Goal: Contribute content

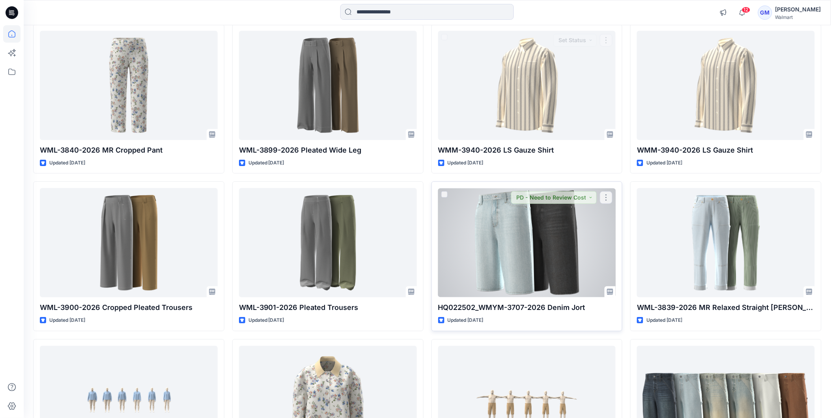
scroll to position [1141, 0]
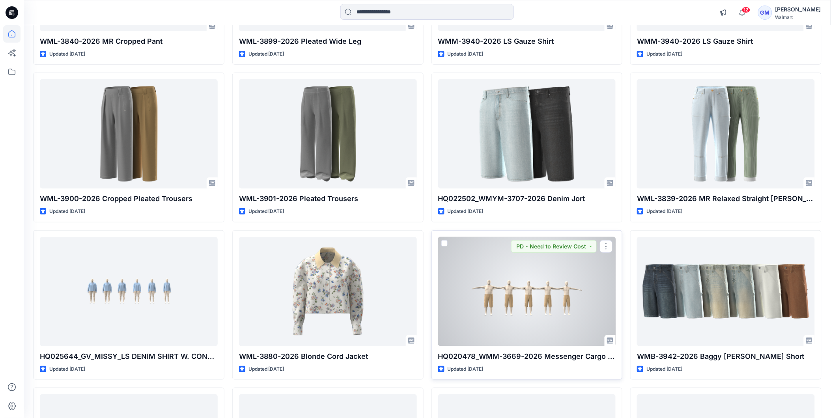
click at [530, 305] on div at bounding box center [527, 291] width 178 height 109
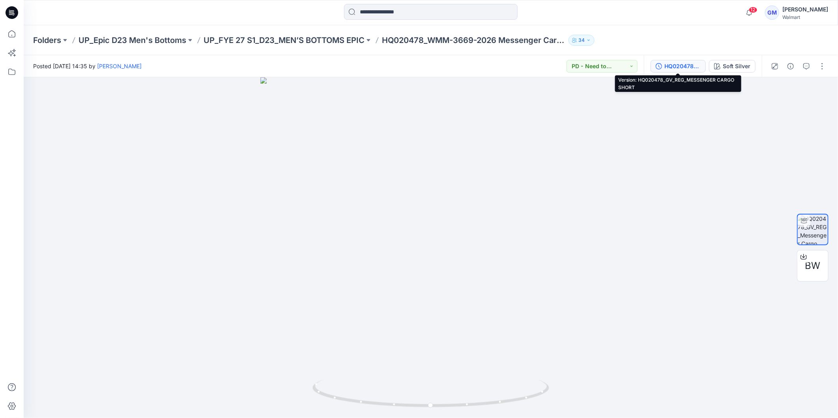
click at [679, 67] on div "HQ020478_GV_REG_MESSENGER CARGO SHORT" at bounding box center [682, 66] width 36 height 9
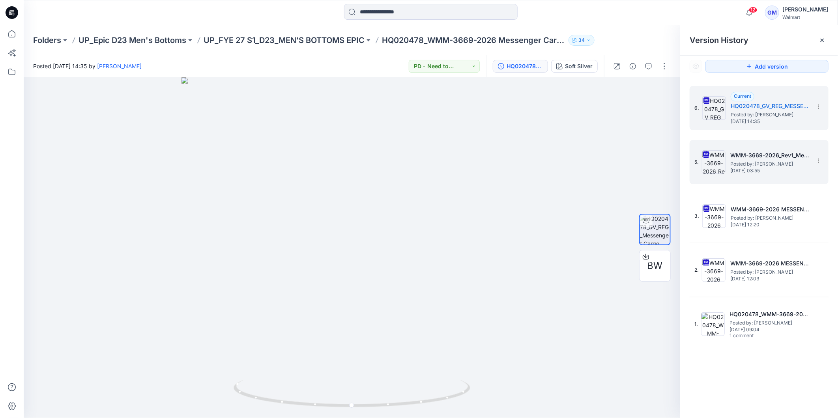
click at [754, 168] on span "[DATE] 03:55" at bounding box center [769, 171] width 79 height 6
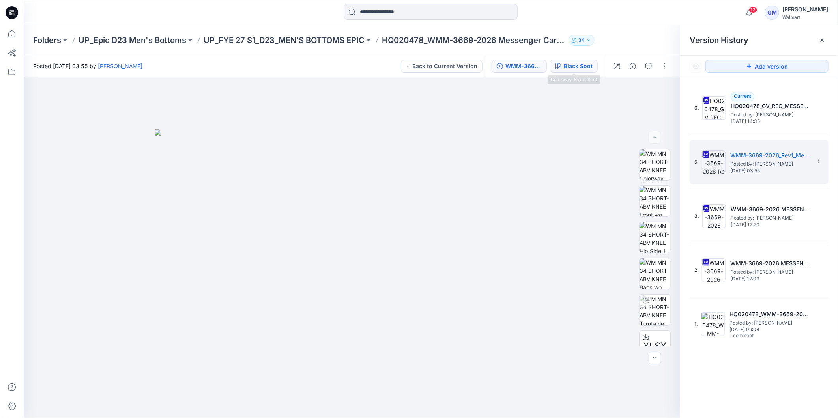
click at [576, 65] on div "Black Soot" at bounding box center [578, 66] width 29 height 9
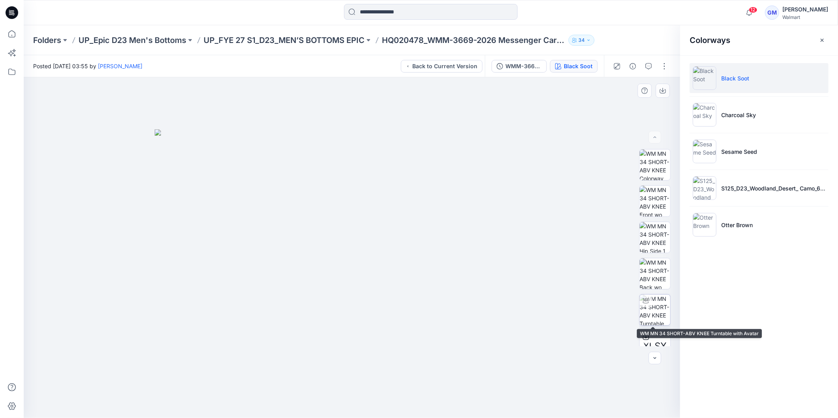
click at [649, 307] on img at bounding box center [655, 310] width 31 height 31
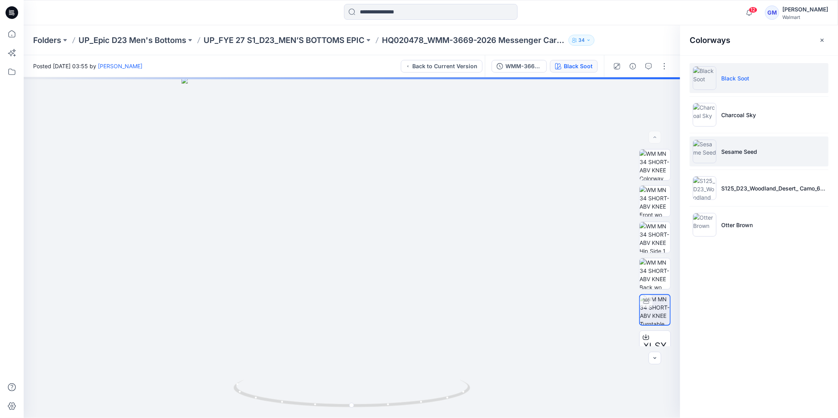
click at [735, 149] on p "Sesame Seed" at bounding box center [739, 152] width 36 height 8
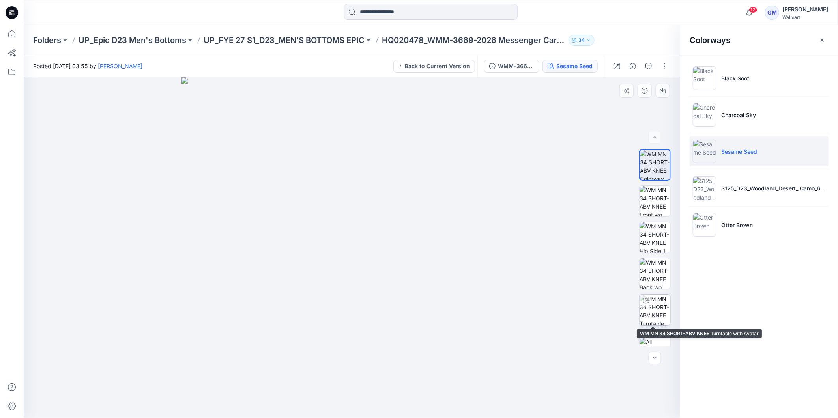
click at [652, 303] on img at bounding box center [655, 310] width 31 height 31
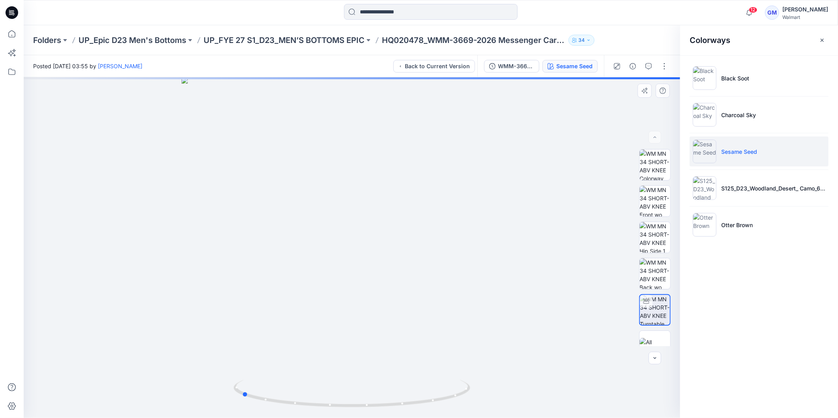
drag, startPoint x: 406, startPoint y: 407, endPoint x: 532, endPoint y: 387, distance: 127.8
click at [532, 387] on div at bounding box center [352, 247] width 657 height 341
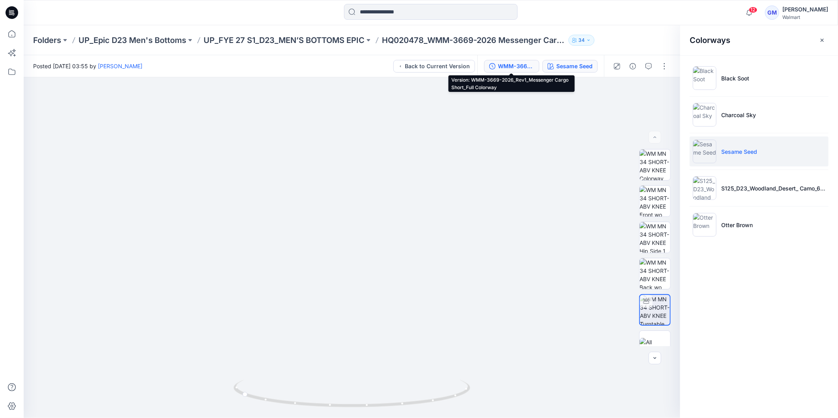
click at [518, 66] on div "WMM-3669-2026_Rev1_Messenger Cargo Short_Full Colorway" at bounding box center [516, 66] width 36 height 9
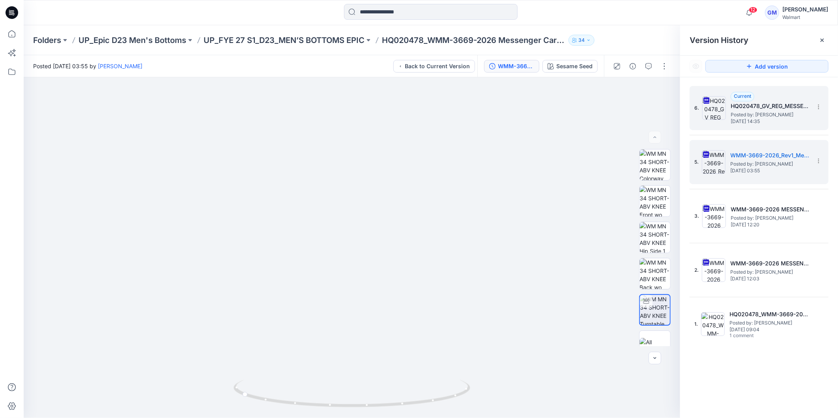
click at [779, 112] on span "Posted by: [PERSON_NAME]" at bounding box center [770, 115] width 79 height 8
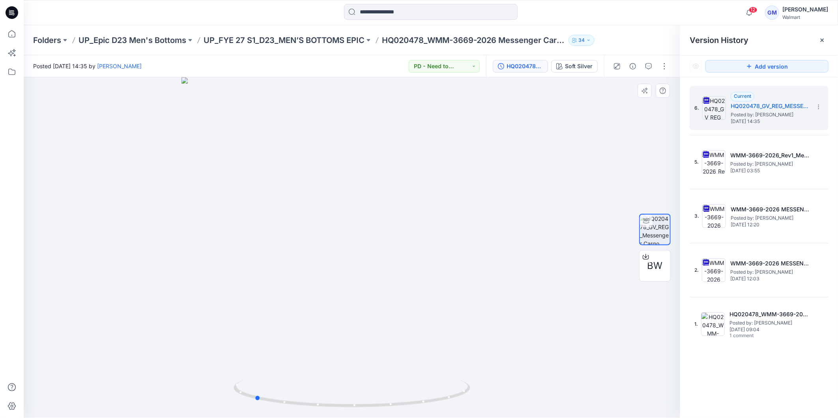
drag, startPoint x: 354, startPoint y: 406, endPoint x: 463, endPoint y: 363, distance: 116.8
click at [492, 395] on div at bounding box center [352, 247] width 657 height 341
drag, startPoint x: 259, startPoint y: 401, endPoint x: 380, endPoint y: 406, distance: 120.8
click at [380, 406] on icon at bounding box center [353, 395] width 239 height 30
click at [821, 40] on icon at bounding box center [822, 40] width 6 height 6
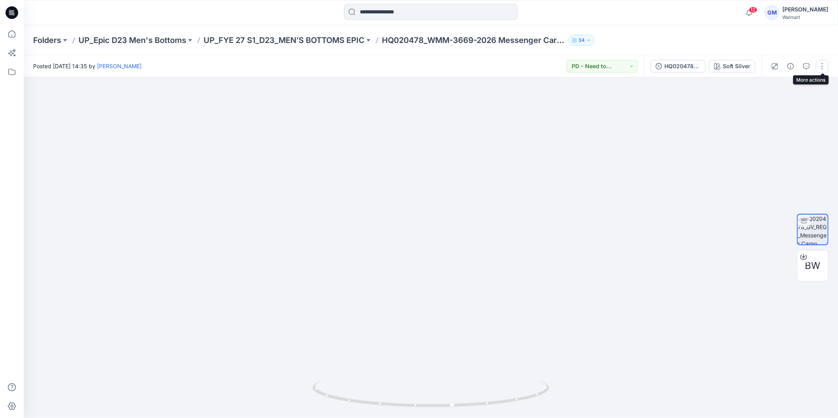
click at [827, 67] on button "button" at bounding box center [822, 66] width 13 height 13
click at [780, 107] on button "Edit" at bounding box center [789, 106] width 73 height 15
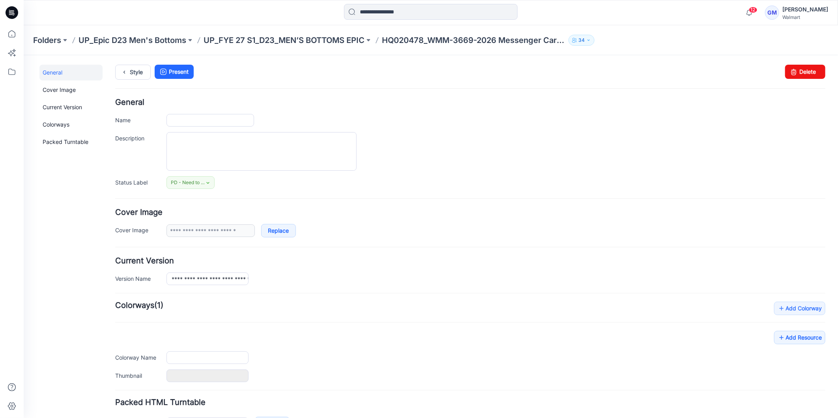
type input "**********"
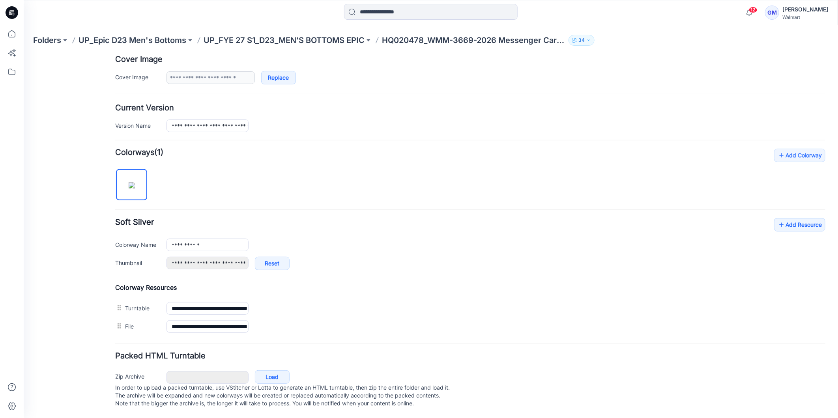
scroll to position [163, 0]
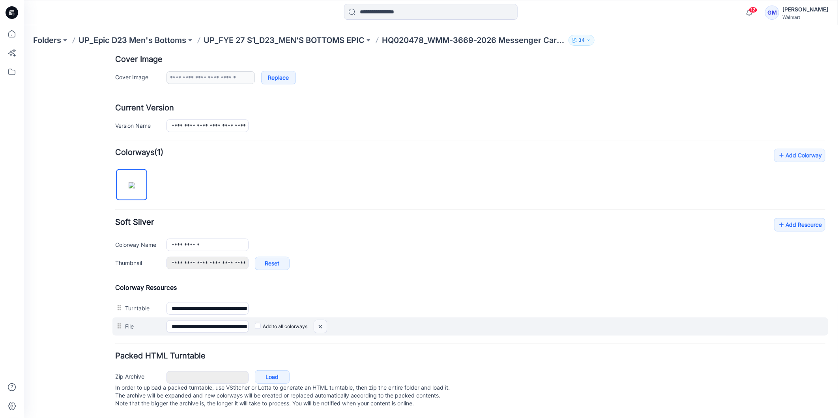
drag, startPoint x: 486, startPoint y: 101, endPoint x: 324, endPoint y: 319, distance: 271.5
click at [23, 55] on img at bounding box center [23, 55] width 0 height 0
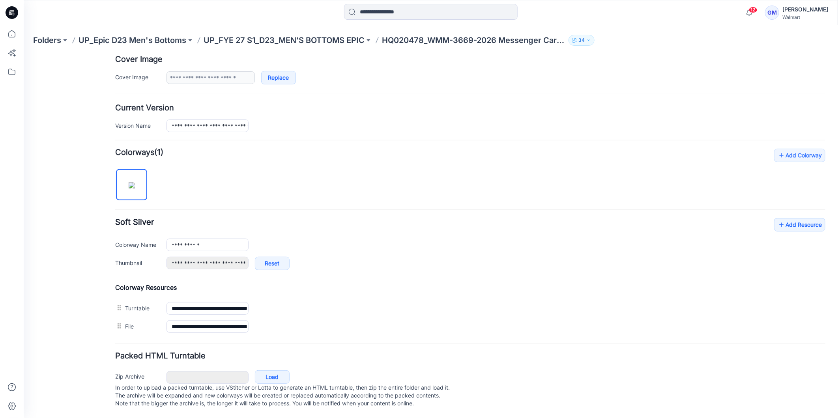
scroll to position [144, 0]
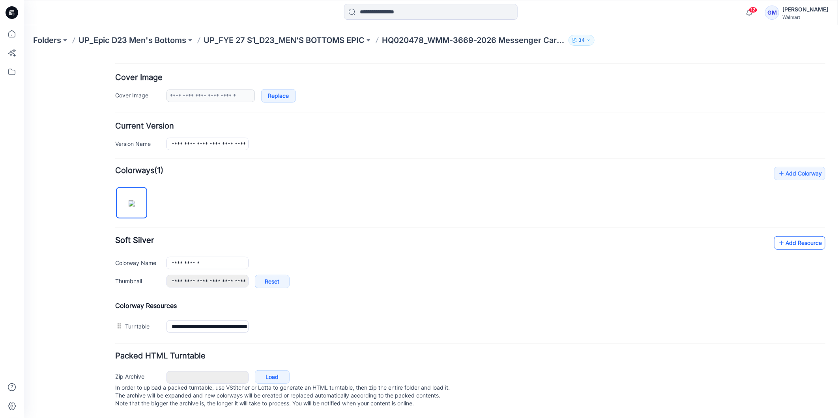
click at [787, 236] on link "Add Resource" at bounding box center [799, 242] width 51 height 13
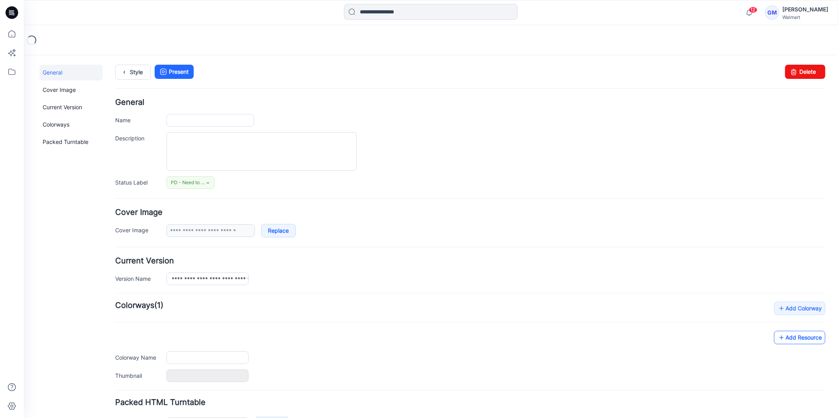
type input "**********"
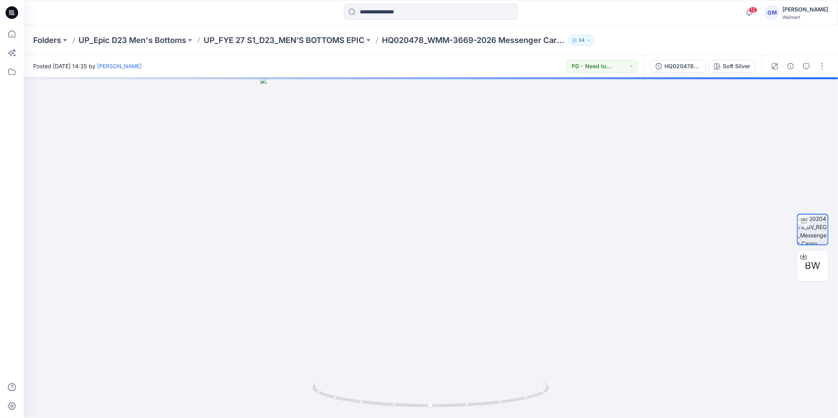
click at [13, 11] on icon at bounding box center [12, 12] width 13 height 13
